Goal: Obtain resource: Obtain resource

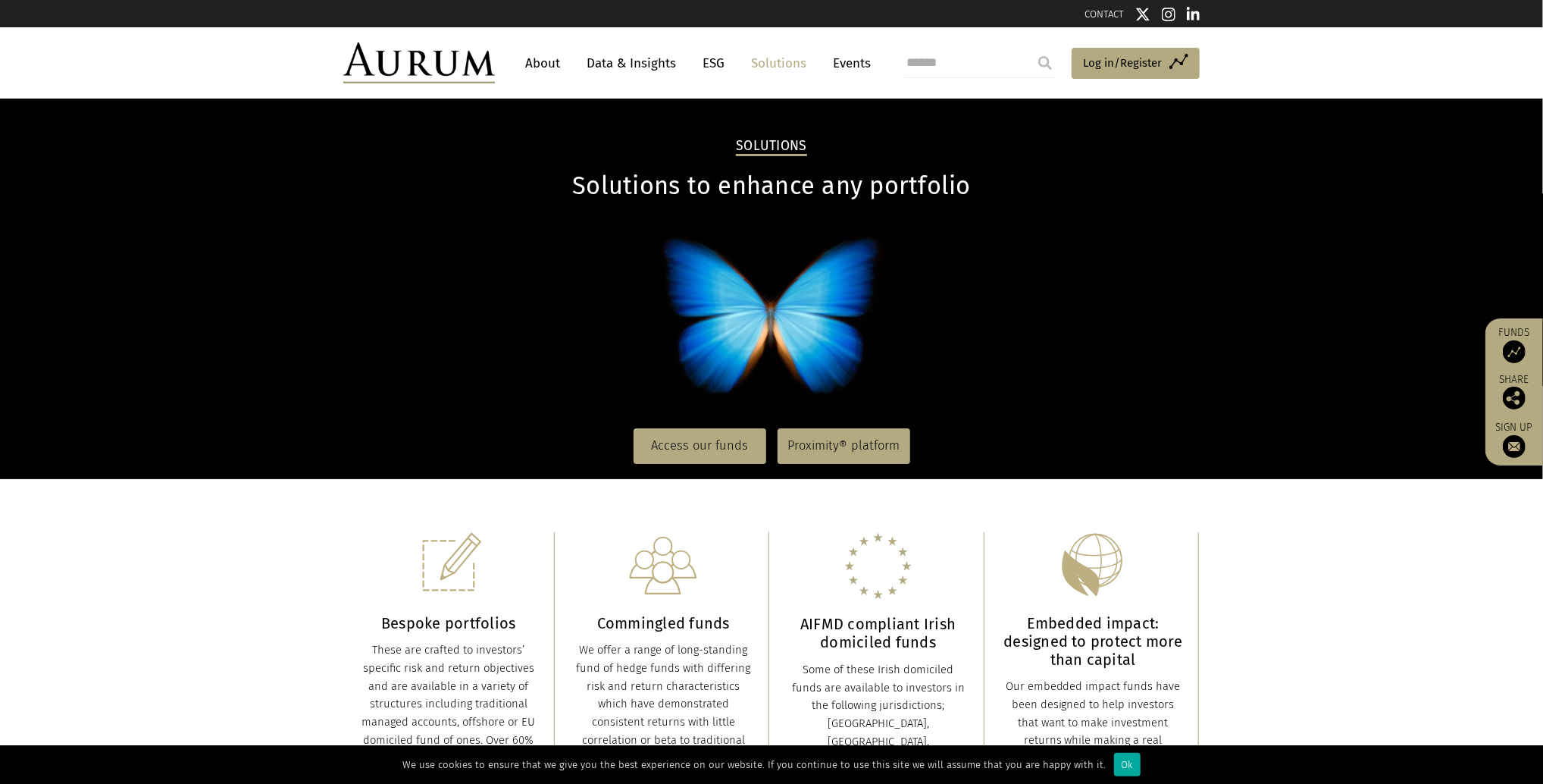
click at [460, 57] on img at bounding box center [419, 63] width 151 height 41
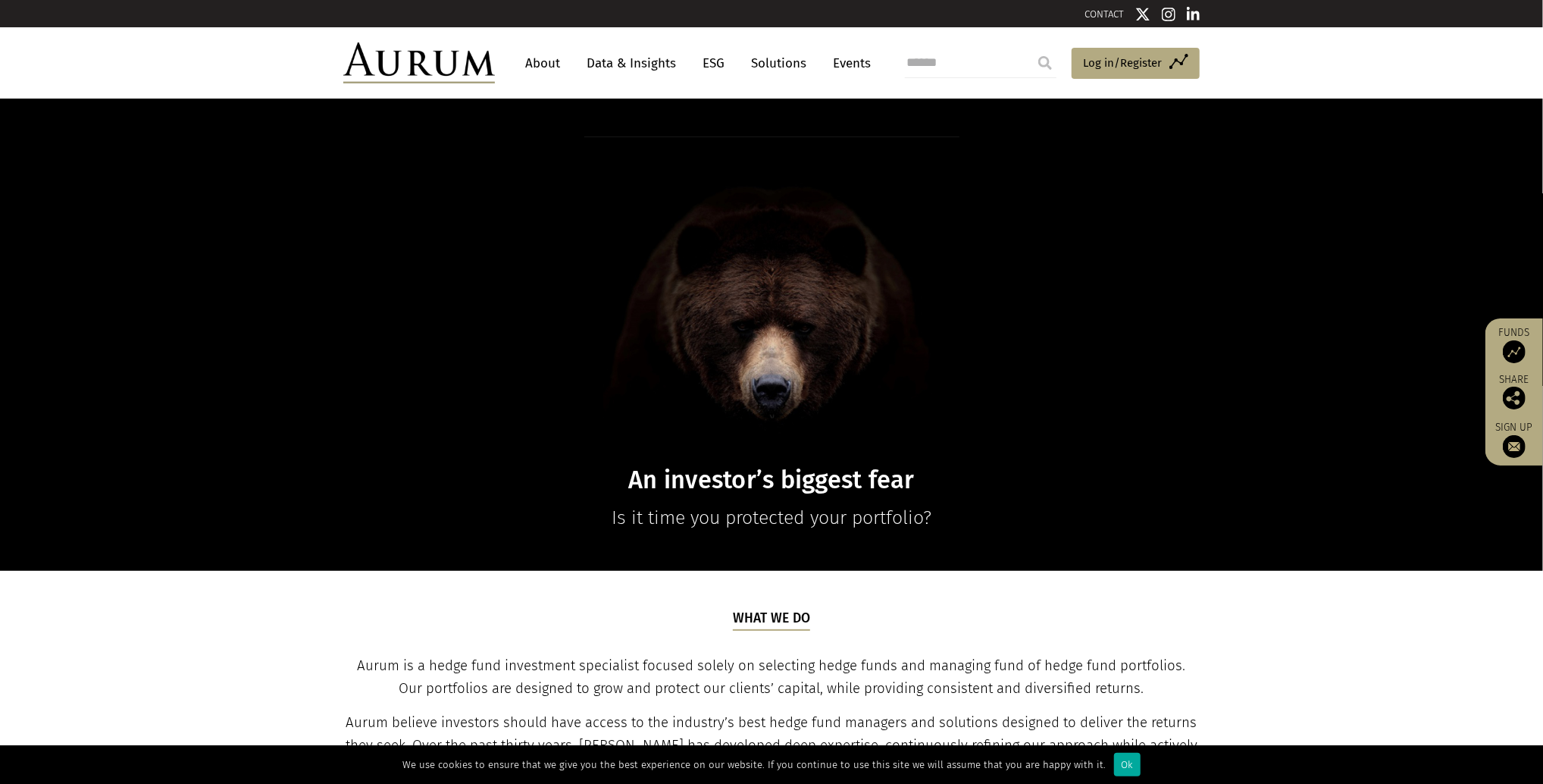
click at [636, 64] on link "Data & Insights" at bounding box center [632, 63] width 105 height 28
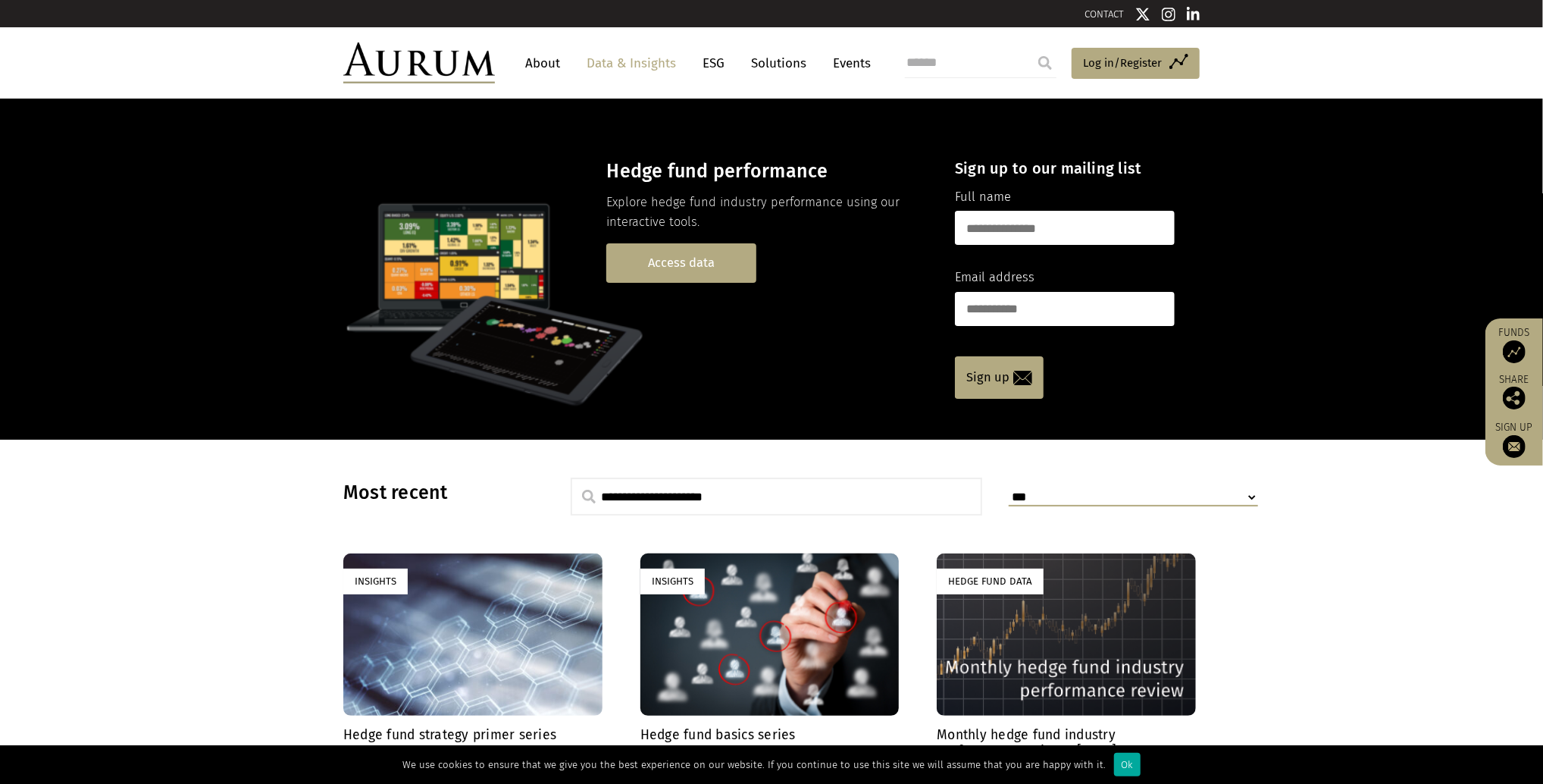
click at [713, 267] on link "Access data" at bounding box center [681, 263] width 150 height 39
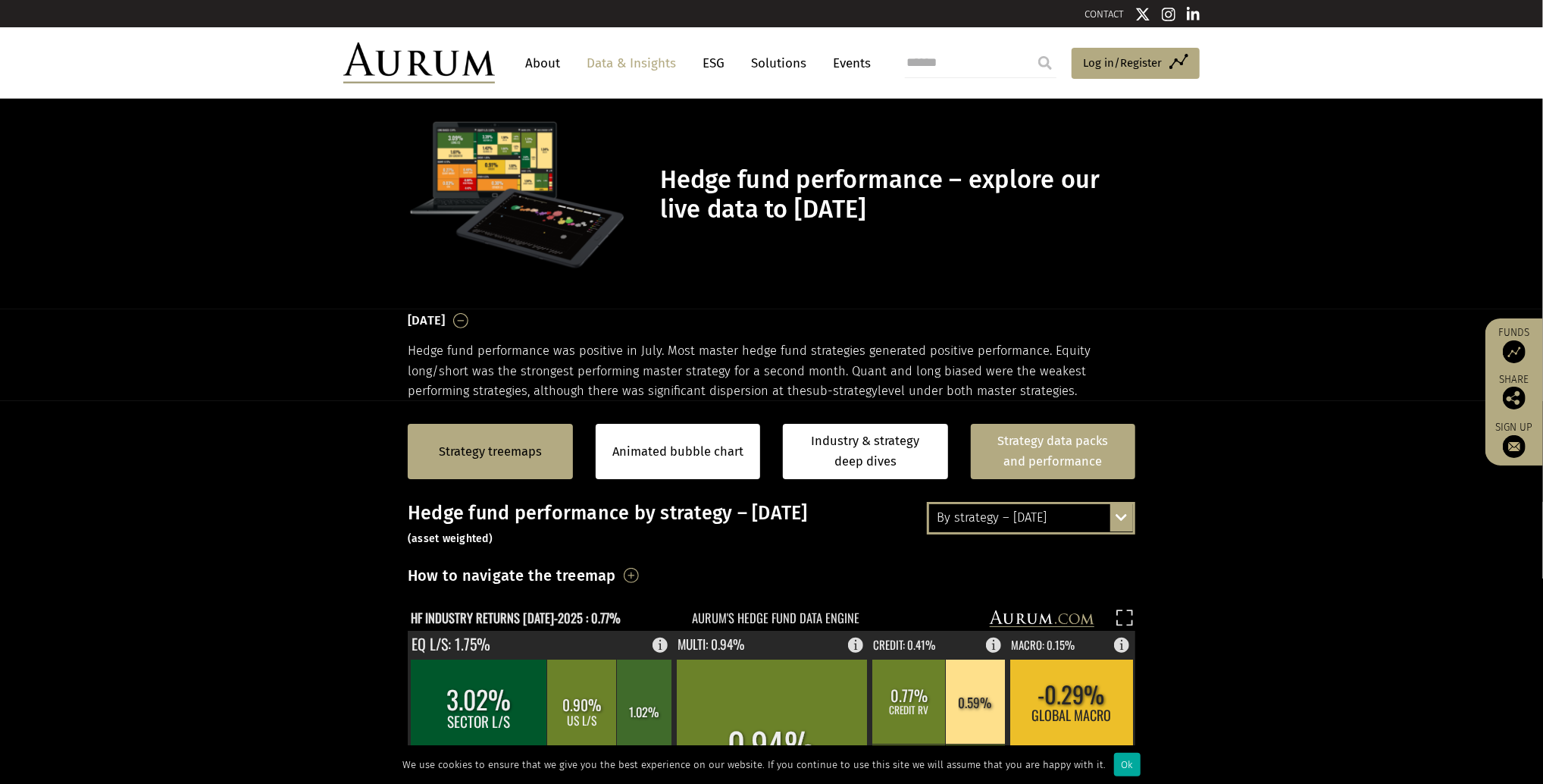
click at [1040, 438] on link "Strategy data packs and performance" at bounding box center [1054, 451] width 165 height 55
